Goal: Task Accomplishment & Management: Complete application form

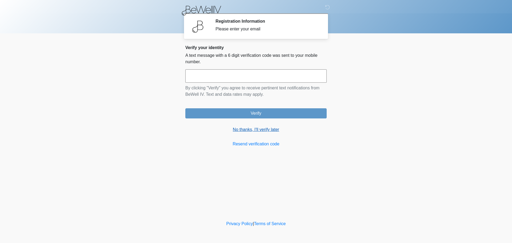
click at [235, 131] on link "No thanks, I'll verify later" at bounding box center [255, 129] width 141 height 6
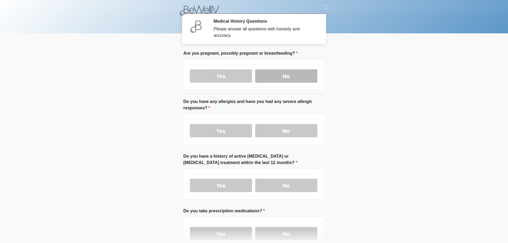
click at [299, 69] on label "No" at bounding box center [286, 75] width 62 height 13
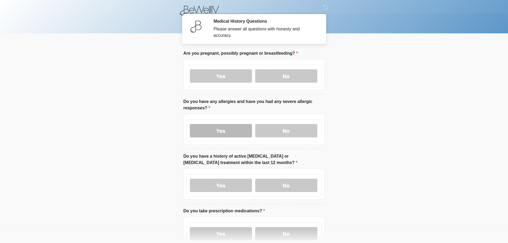
click at [234, 124] on label "Yes" at bounding box center [221, 130] width 62 height 13
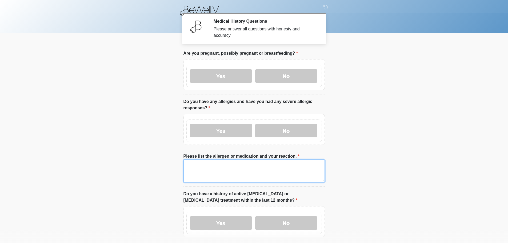
click at [186, 163] on textarea "Please list the allergen or medication and your reaction." at bounding box center [253, 170] width 141 height 23
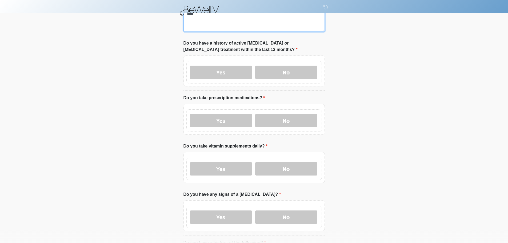
scroll to position [160, 0]
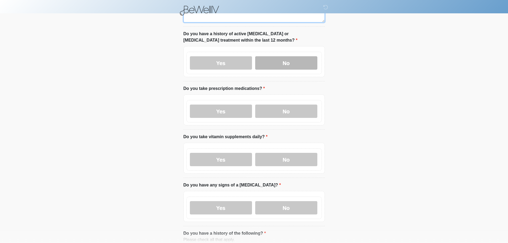
type textarea "****"
click at [270, 56] on label "No" at bounding box center [286, 62] width 62 height 13
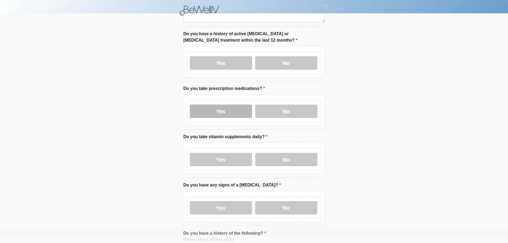
click at [225, 106] on label "Yes" at bounding box center [221, 110] width 62 height 13
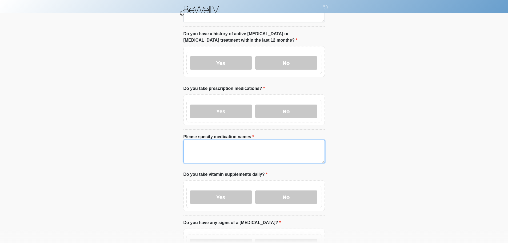
click at [203, 145] on textarea "Please specify medication names" at bounding box center [253, 151] width 141 height 23
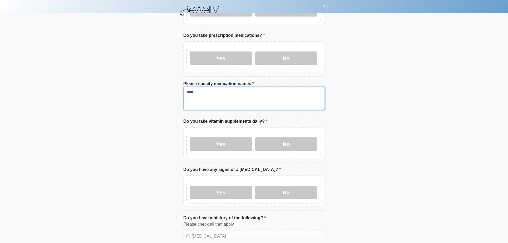
scroll to position [213, 0]
type textarea "****"
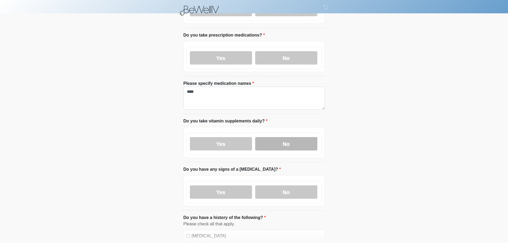
click at [292, 137] on label "No" at bounding box center [286, 143] width 62 height 13
click at [285, 185] on label "No" at bounding box center [286, 191] width 62 height 13
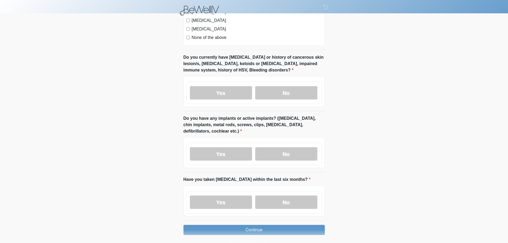
scroll to position [506, 0]
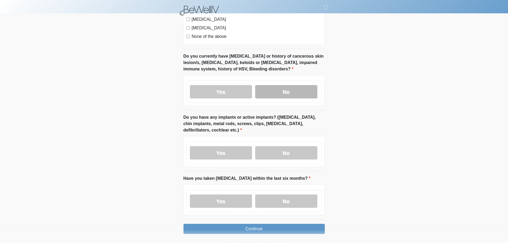
click at [288, 85] on label "No" at bounding box center [286, 91] width 62 height 13
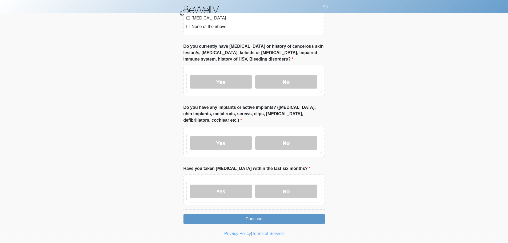
scroll to position [521, 0]
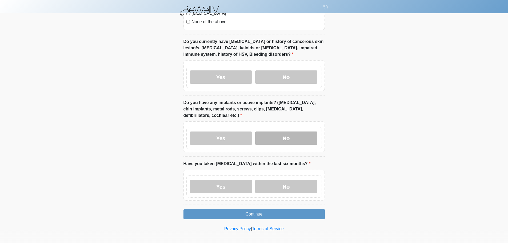
click at [292, 131] on label "No" at bounding box center [286, 137] width 62 height 13
click at [290, 184] on label "No" at bounding box center [286, 186] width 62 height 13
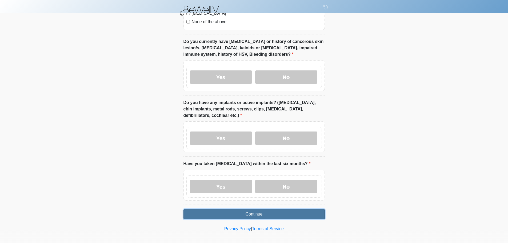
click at [253, 209] on button "Continue" at bounding box center [253, 214] width 141 height 10
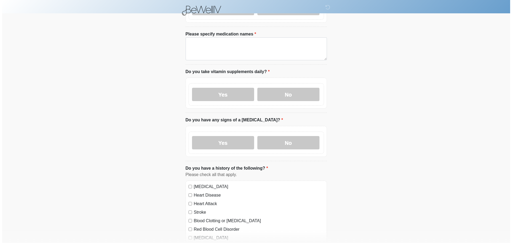
scroll to position [0, 0]
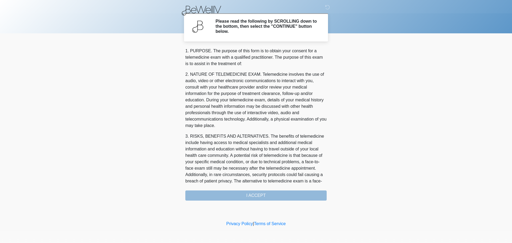
click at [261, 197] on div "1. PURPOSE. The purpose of this form is to obtain your consent for a telemedici…" at bounding box center [255, 124] width 141 height 153
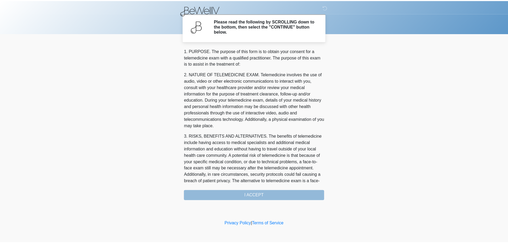
scroll to position [173, 0]
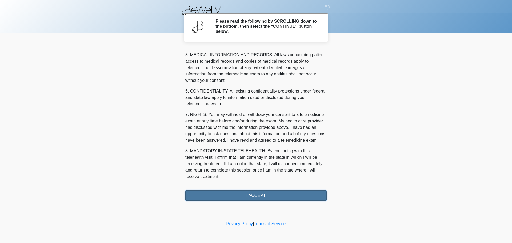
click at [254, 194] on button "I ACCEPT" at bounding box center [255, 195] width 141 height 10
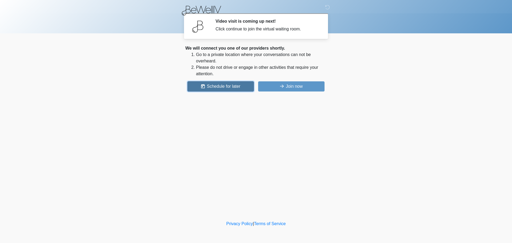
click at [217, 84] on button "Schedule for later" at bounding box center [220, 86] width 66 height 10
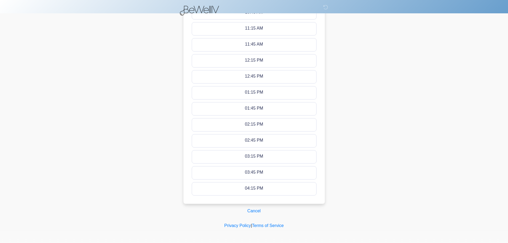
scroll to position [271, 0]
click at [255, 208] on button "Cancel" at bounding box center [254, 210] width 20 height 10
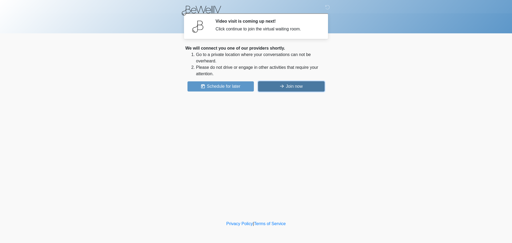
click at [296, 83] on button "Join now" at bounding box center [291, 86] width 66 height 10
